Goal: Information Seeking & Learning: Learn about a topic

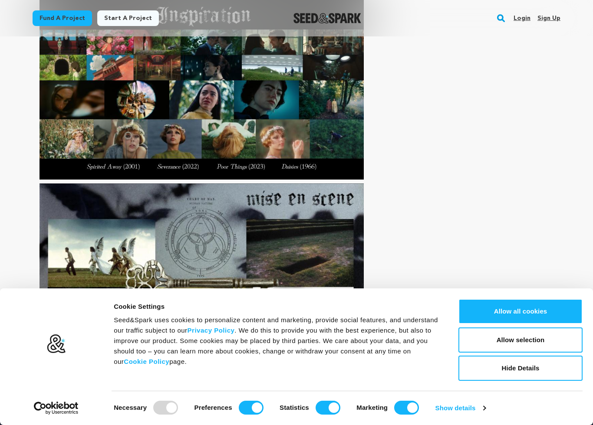
scroll to position [2371, 0]
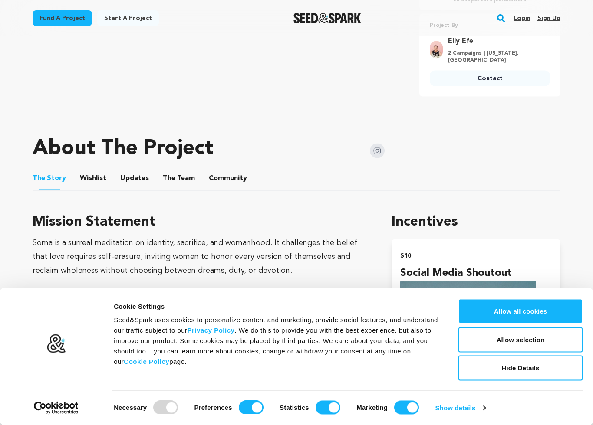
click at [131, 171] on button "Updates" at bounding box center [134, 180] width 21 height 21
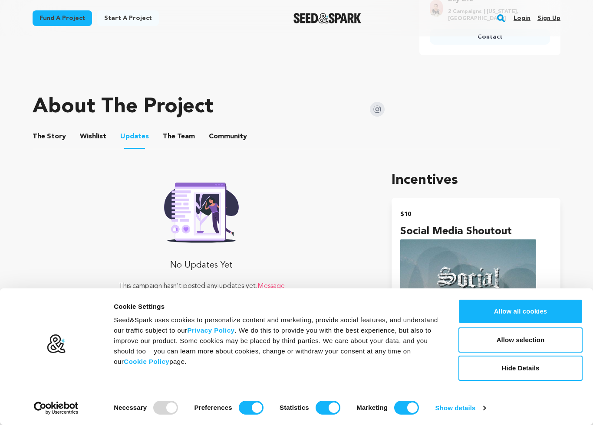
scroll to position [387, 0]
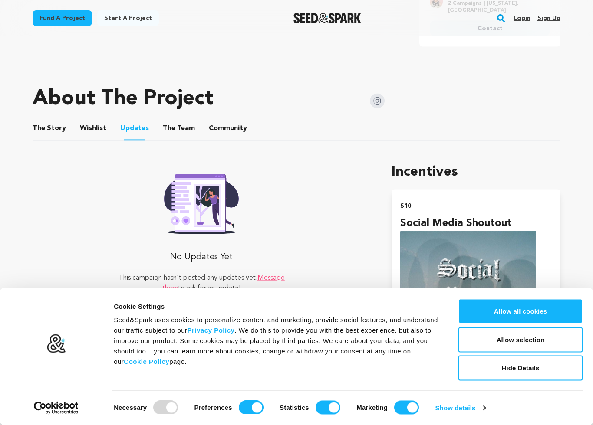
click at [178, 124] on button "The Team" at bounding box center [178, 130] width 21 height 21
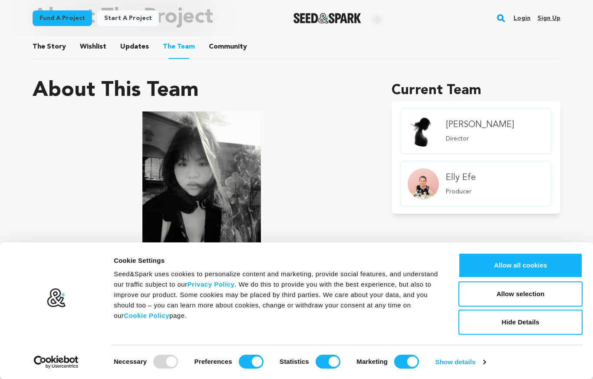
scroll to position [468, 0]
click at [470, 201] on div "Elly Efe Producer" at bounding box center [460, 184] width 37 height 38
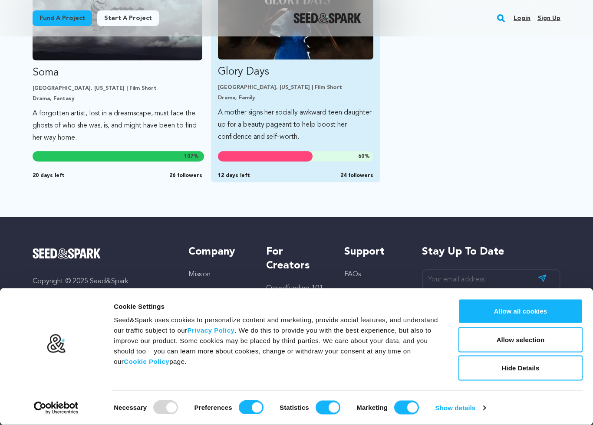
scroll to position [290, 0]
click at [247, 76] on p "Glory Days" at bounding box center [296, 72] width 156 height 14
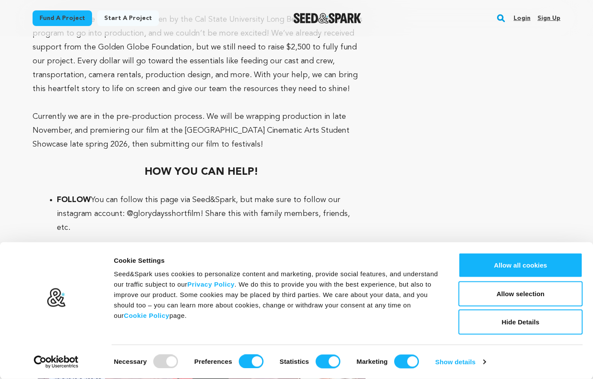
scroll to position [1887, 0]
